Goal: Information Seeking & Learning: Learn about a topic

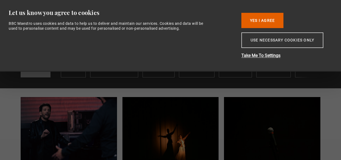
click at [254, 42] on button "Use necessary cookies only" at bounding box center [283, 39] width 82 height 15
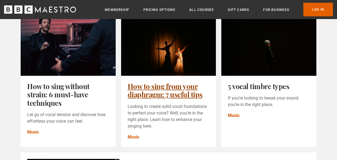
scroll to position [82, 0]
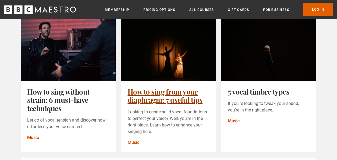
click at [177, 100] on link "How to sing from your diaphragm: 7 useful tips" at bounding box center [165, 96] width 75 height 18
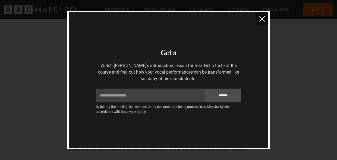
scroll to position [381, 0]
click at [263, 20] on img "close" at bounding box center [263, 19] width 6 height 6
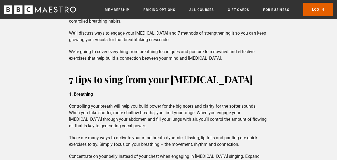
scroll to position [272, 0]
